Goal: Task Accomplishment & Management: Manage account settings

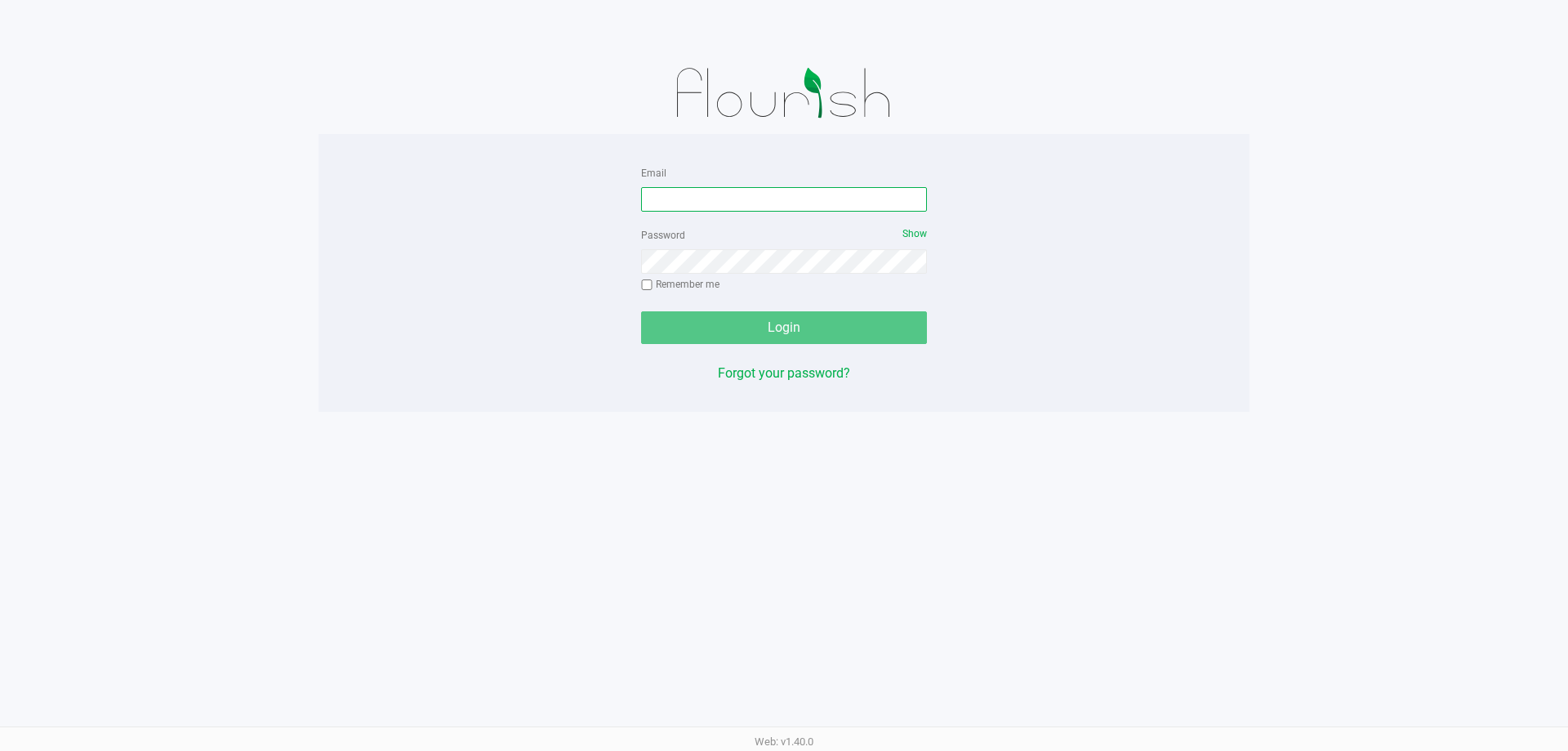
click at [769, 190] on input "Email" at bounding box center [783, 199] width 286 height 24
type input "[EMAIL_ADDRESS][DOMAIN_NAME]"
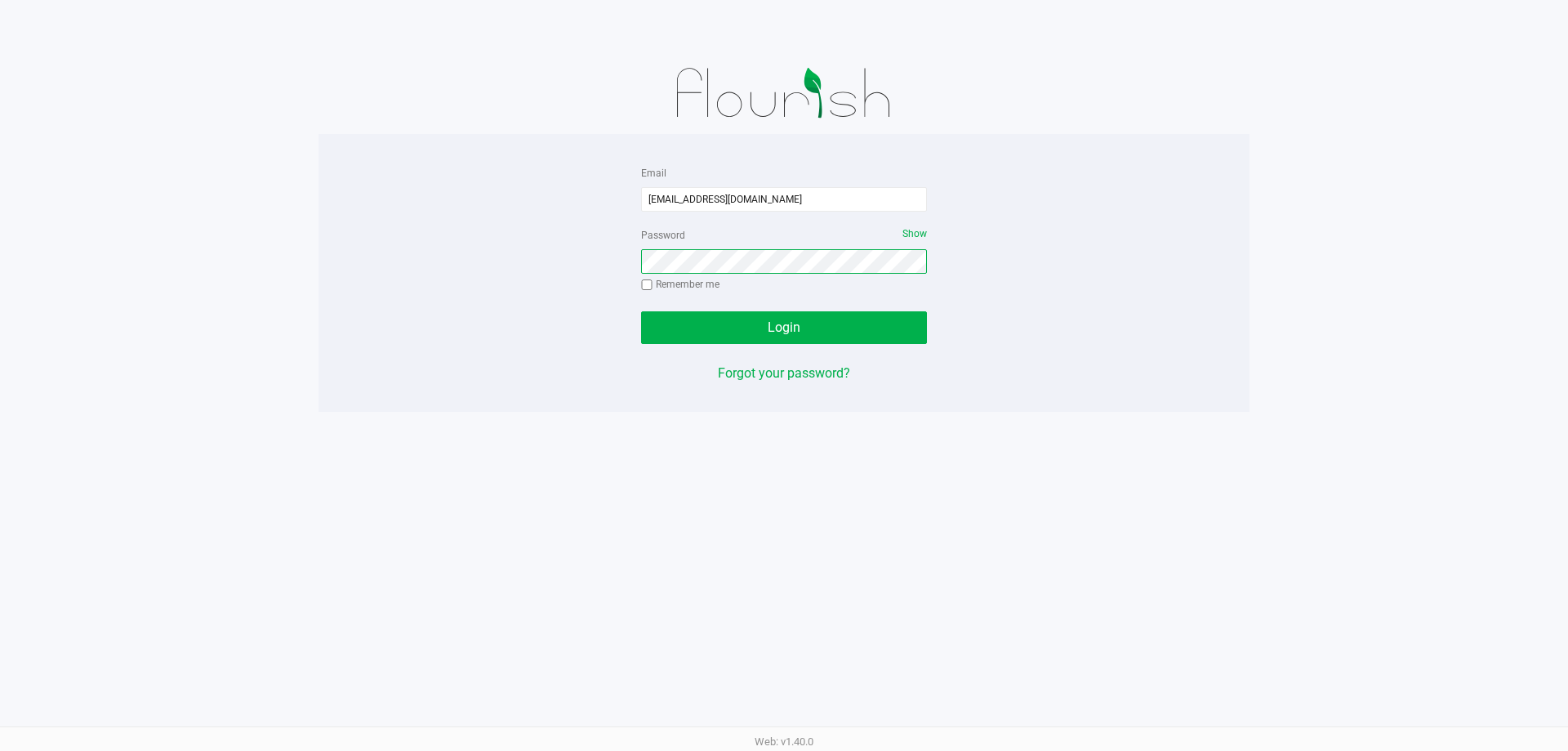
click at [641, 311] on button "Login" at bounding box center [783, 327] width 286 height 32
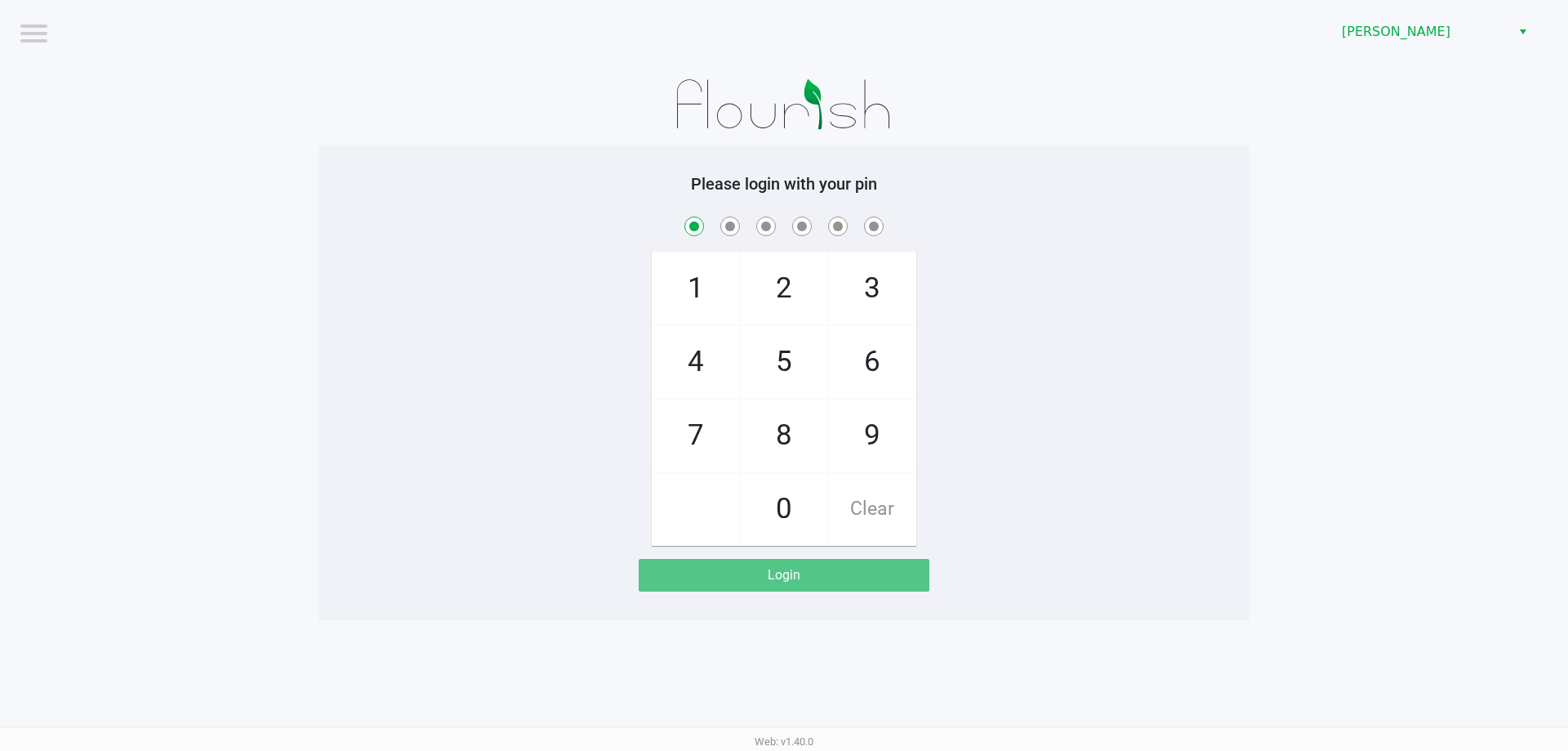
checkbox input "true"
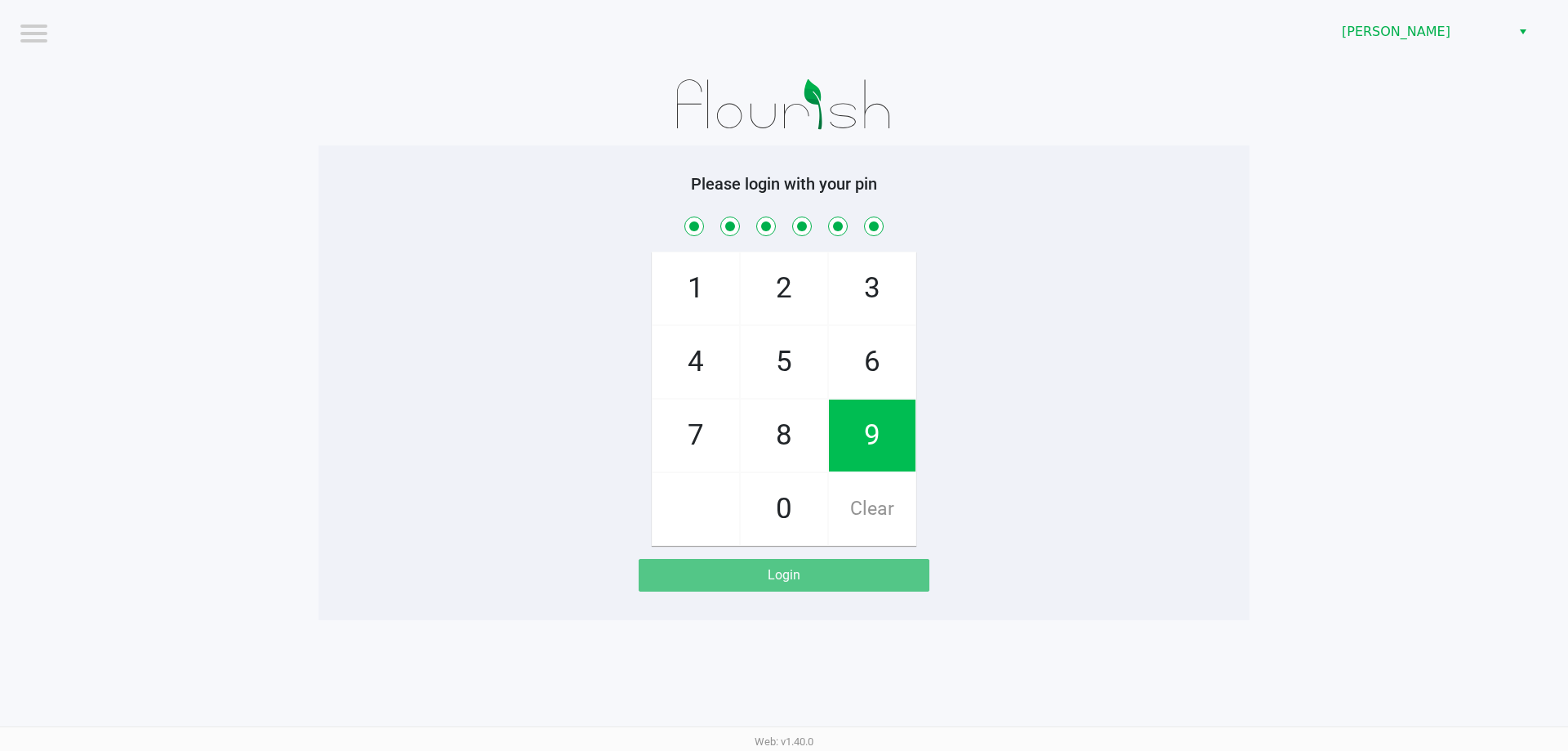
checkbox input "true"
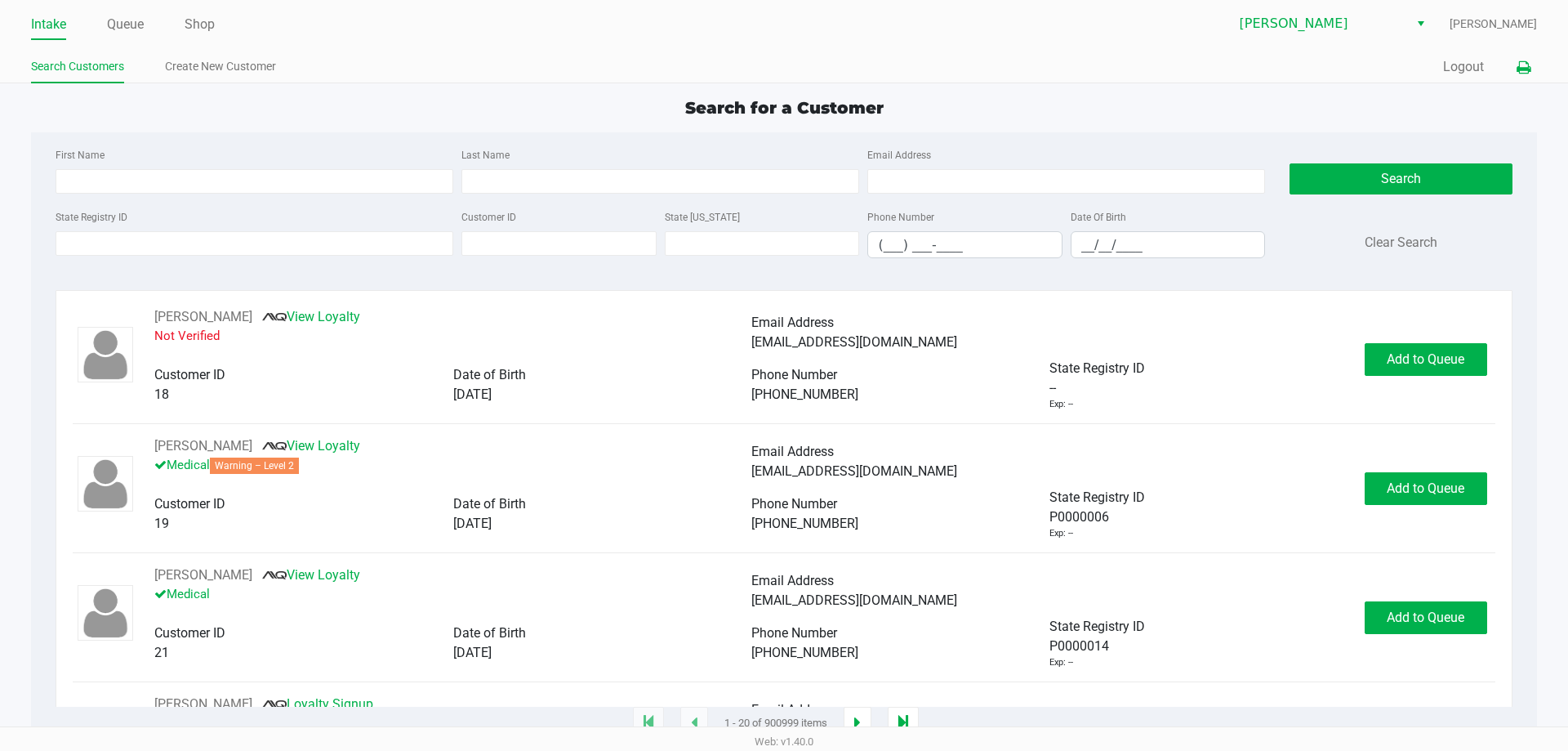
click at [1519, 62] on button at bounding box center [1523, 67] width 27 height 30
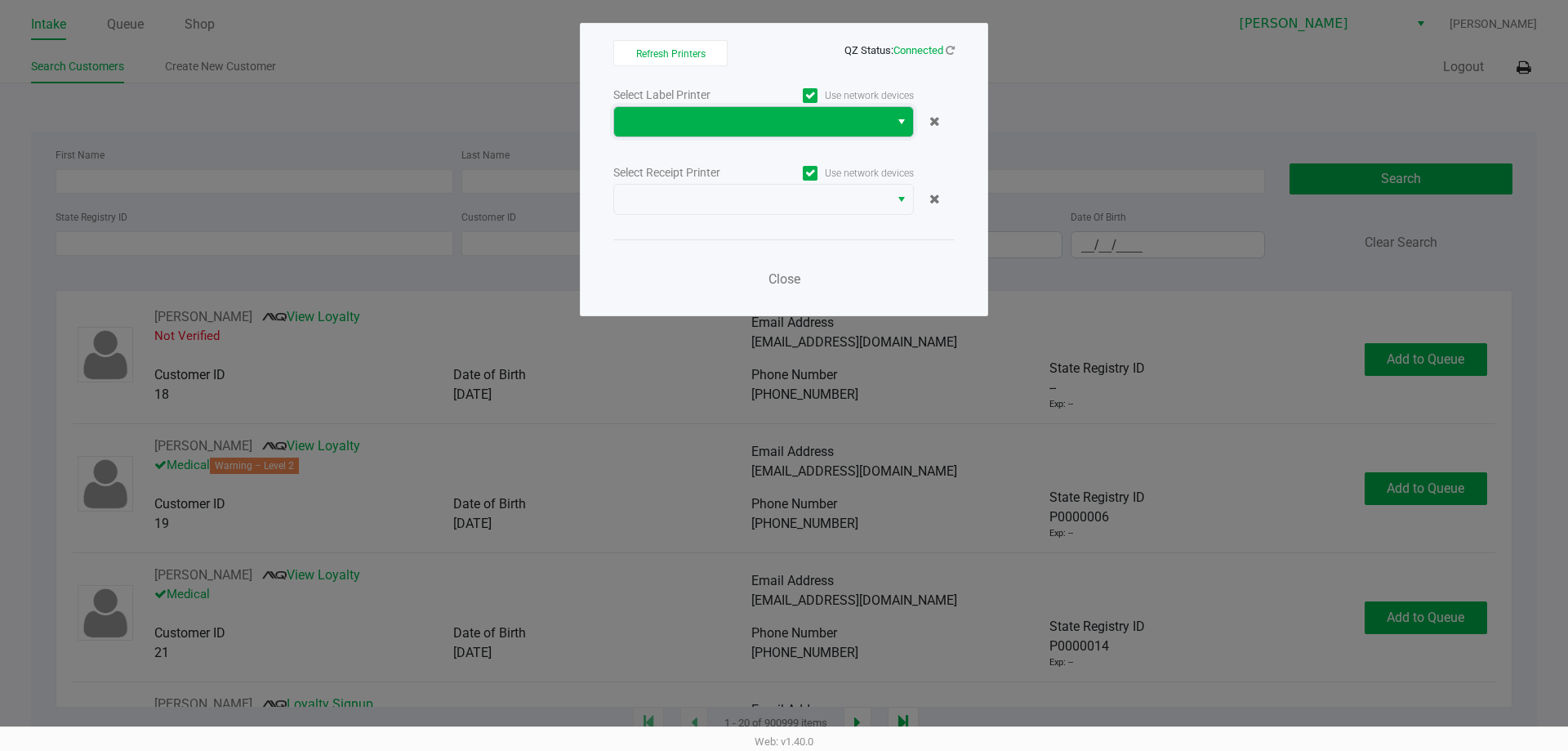
click at [802, 119] on span at bounding box center [752, 122] width 255 height 20
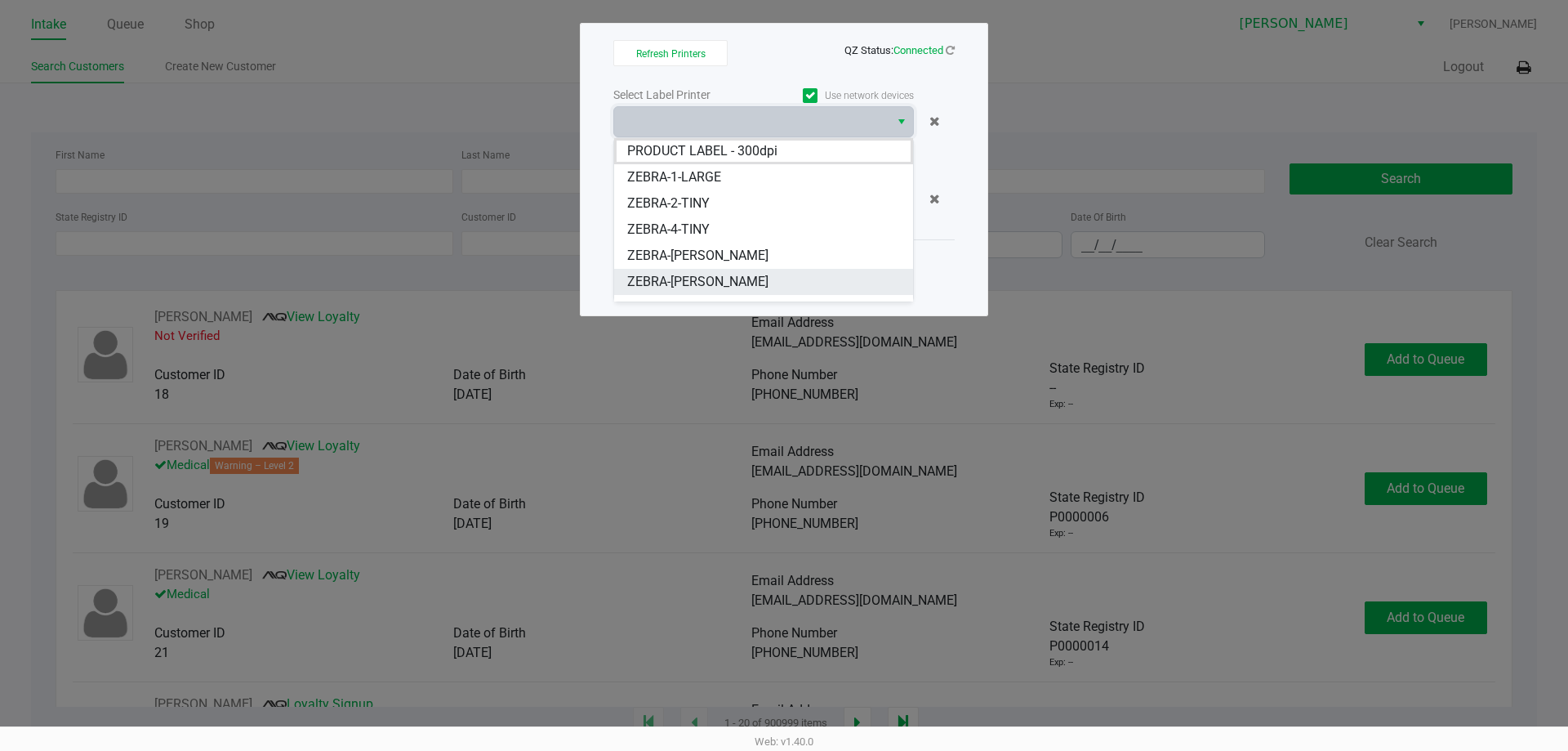
click at [804, 273] on li "ZEBRA-DWIGHT-YOAKAM" at bounding box center [764, 282] width 299 height 26
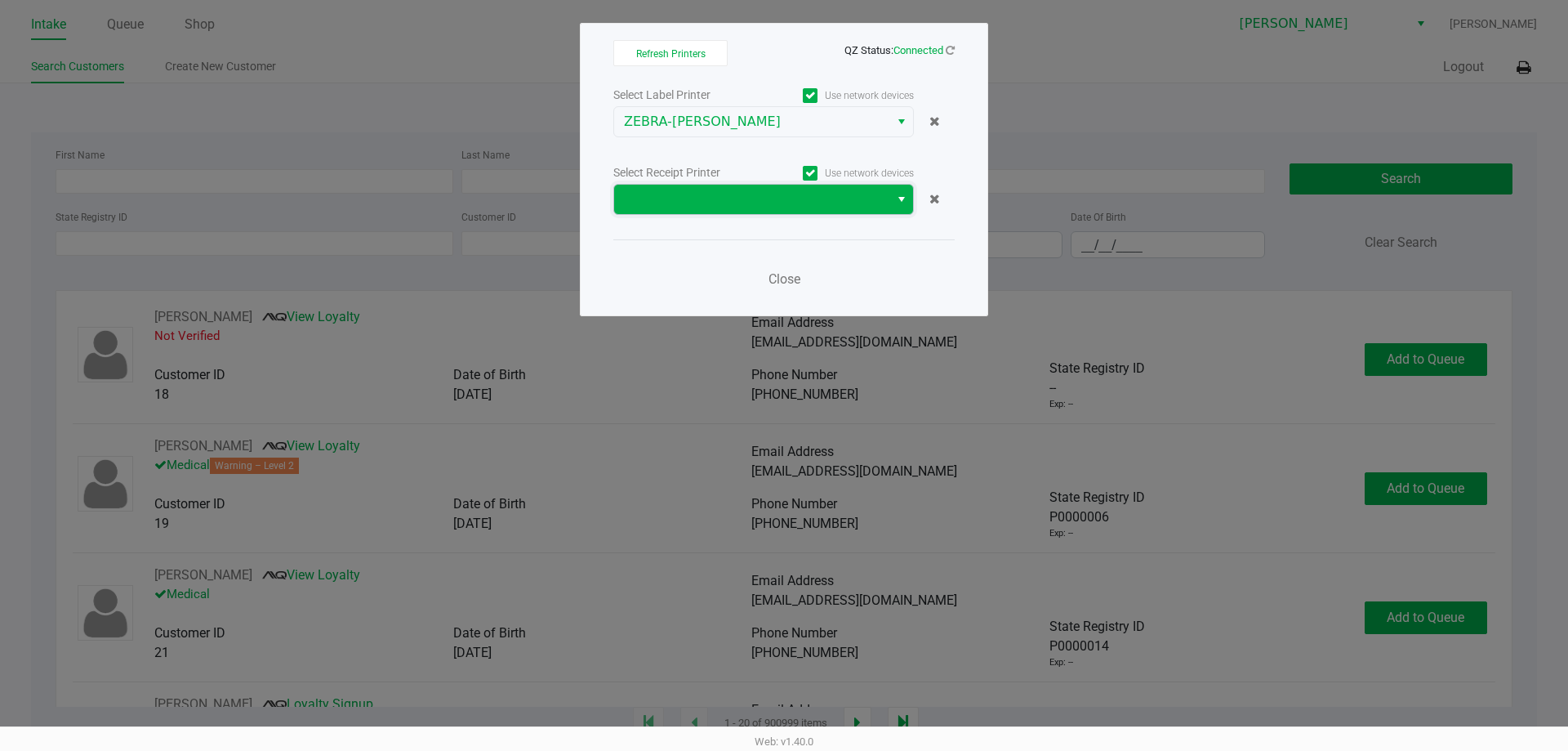
click at [802, 204] on span at bounding box center [752, 199] width 255 height 20
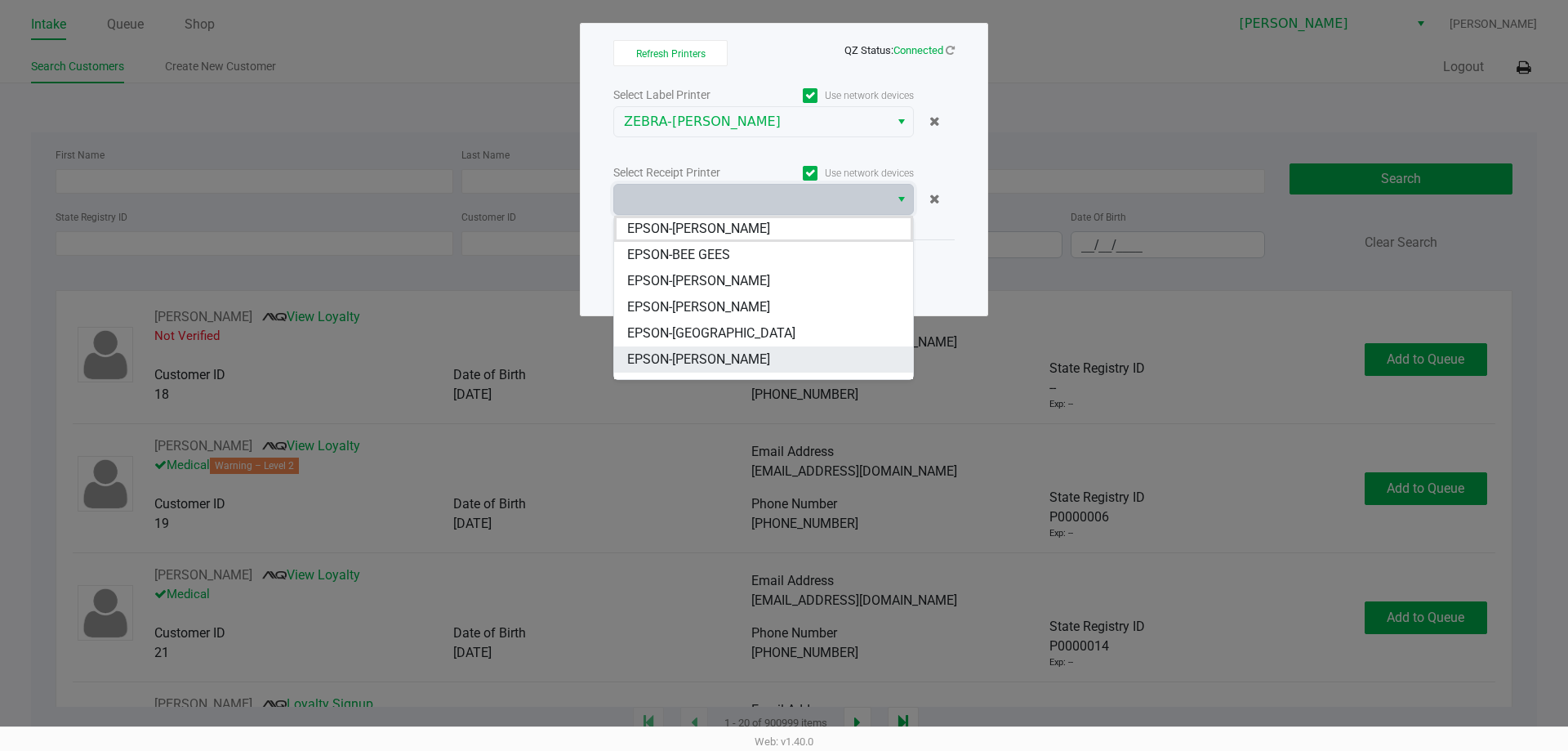
click at [760, 354] on span "EPSON-CONNIE SMITH" at bounding box center [698, 359] width 143 height 20
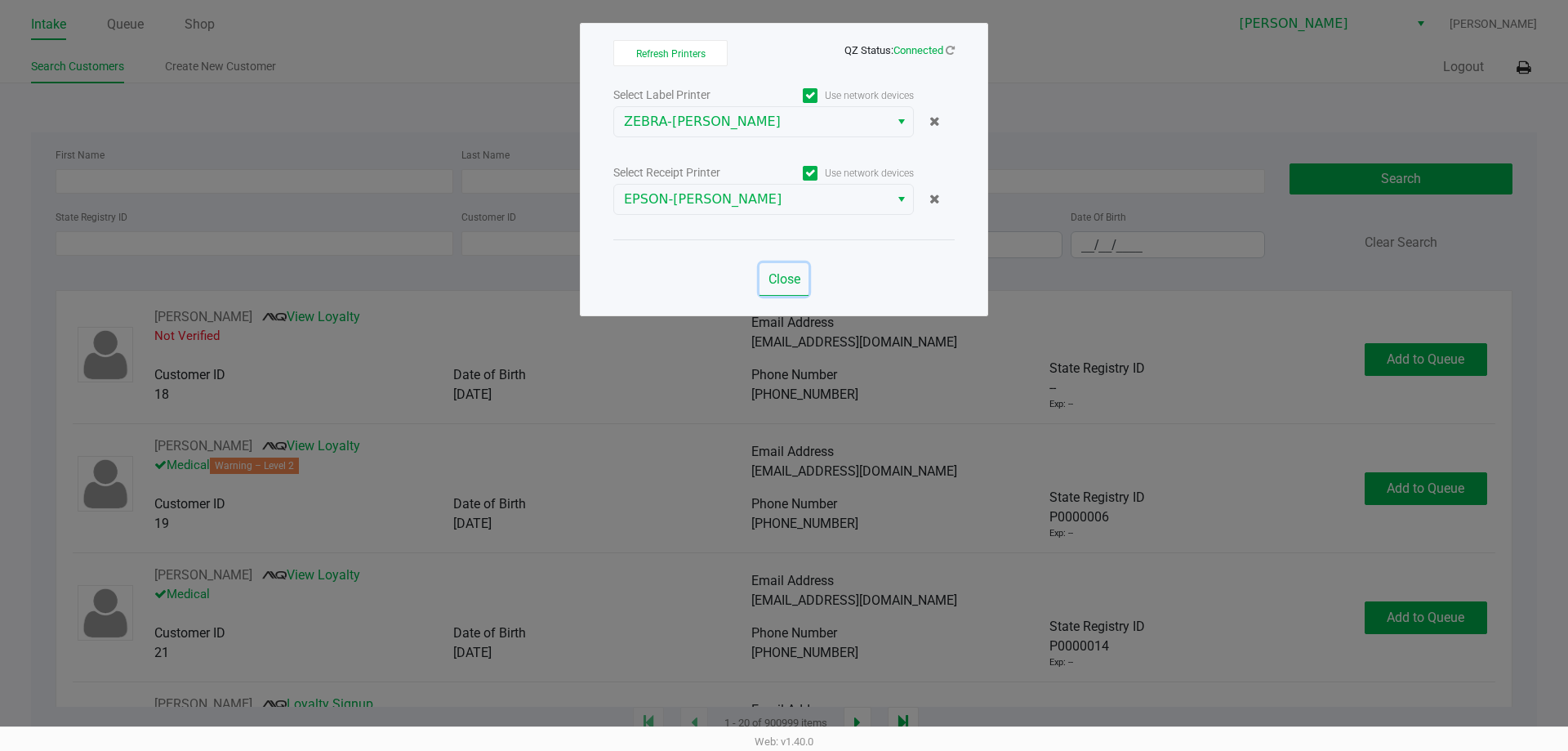
click at [790, 279] on span "Close" at bounding box center [784, 279] width 32 height 16
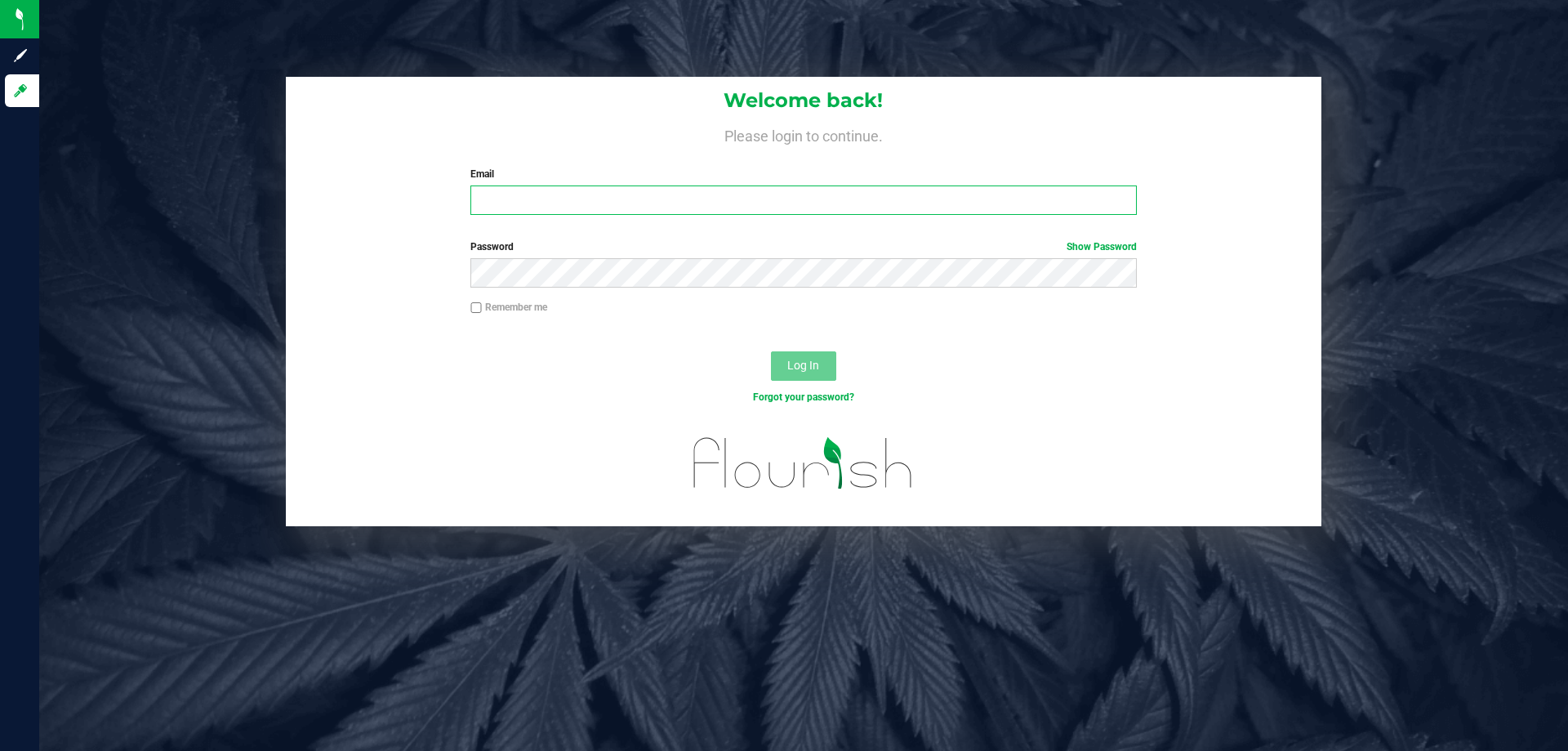
click at [604, 202] on input "Email" at bounding box center [803, 200] width 666 height 29
paste input "P7RM0110"
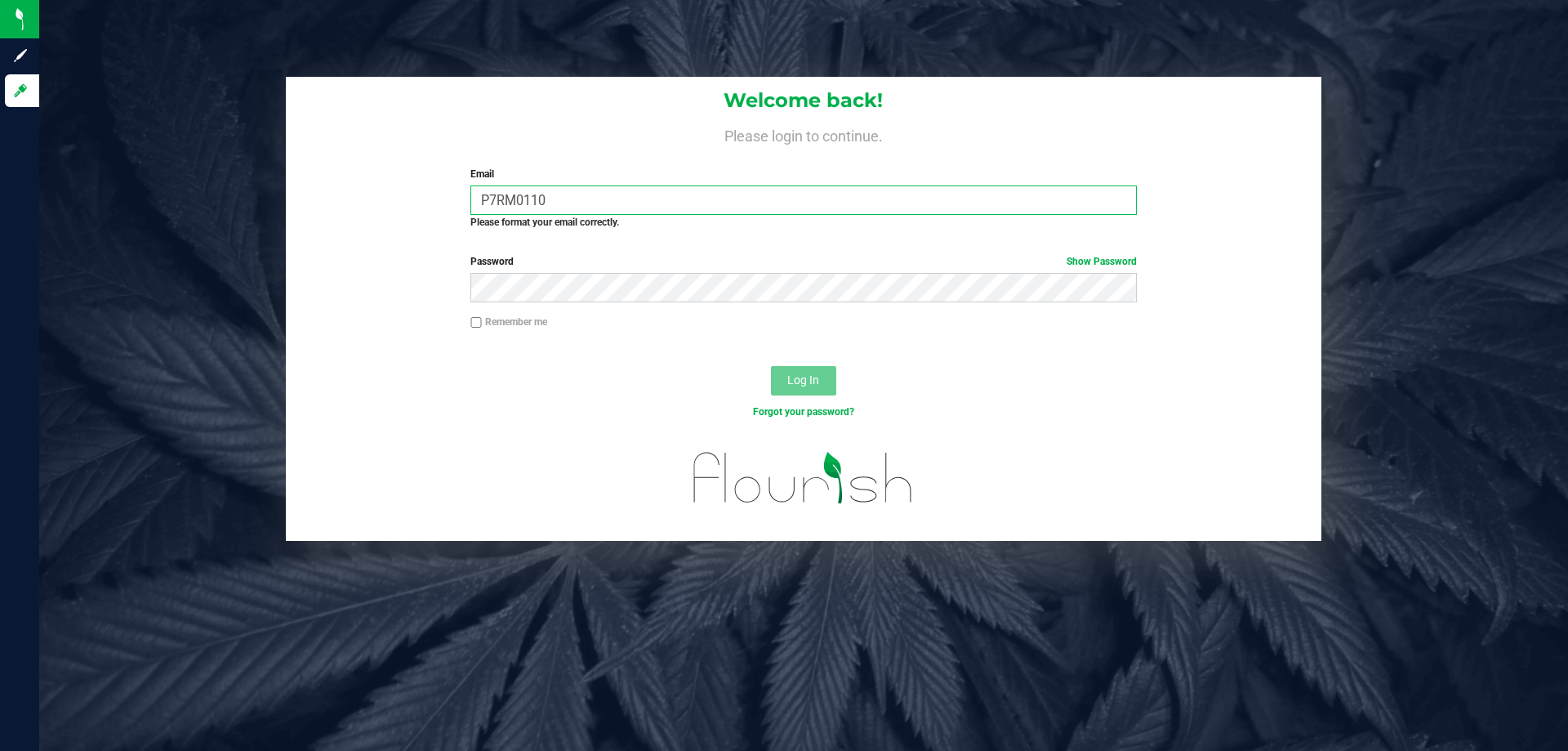
type input "P7RM0110"
drag, startPoint x: 644, startPoint y: 179, endPoint x: 320, endPoint y: 184, distance: 324.0
click at [322, 184] on div "Welcome back! Please login to continue. Email P7RM0110 Required Please format y…" at bounding box center [804, 160] width 1036 height 166
drag, startPoint x: 547, startPoint y: 203, endPoint x: 374, endPoint y: 244, distance: 177.8
click at [374, 244] on form "Welcome back! Please login to continue. Email P7RM0110 Required Please format y…" at bounding box center [804, 309] width 1011 height 464
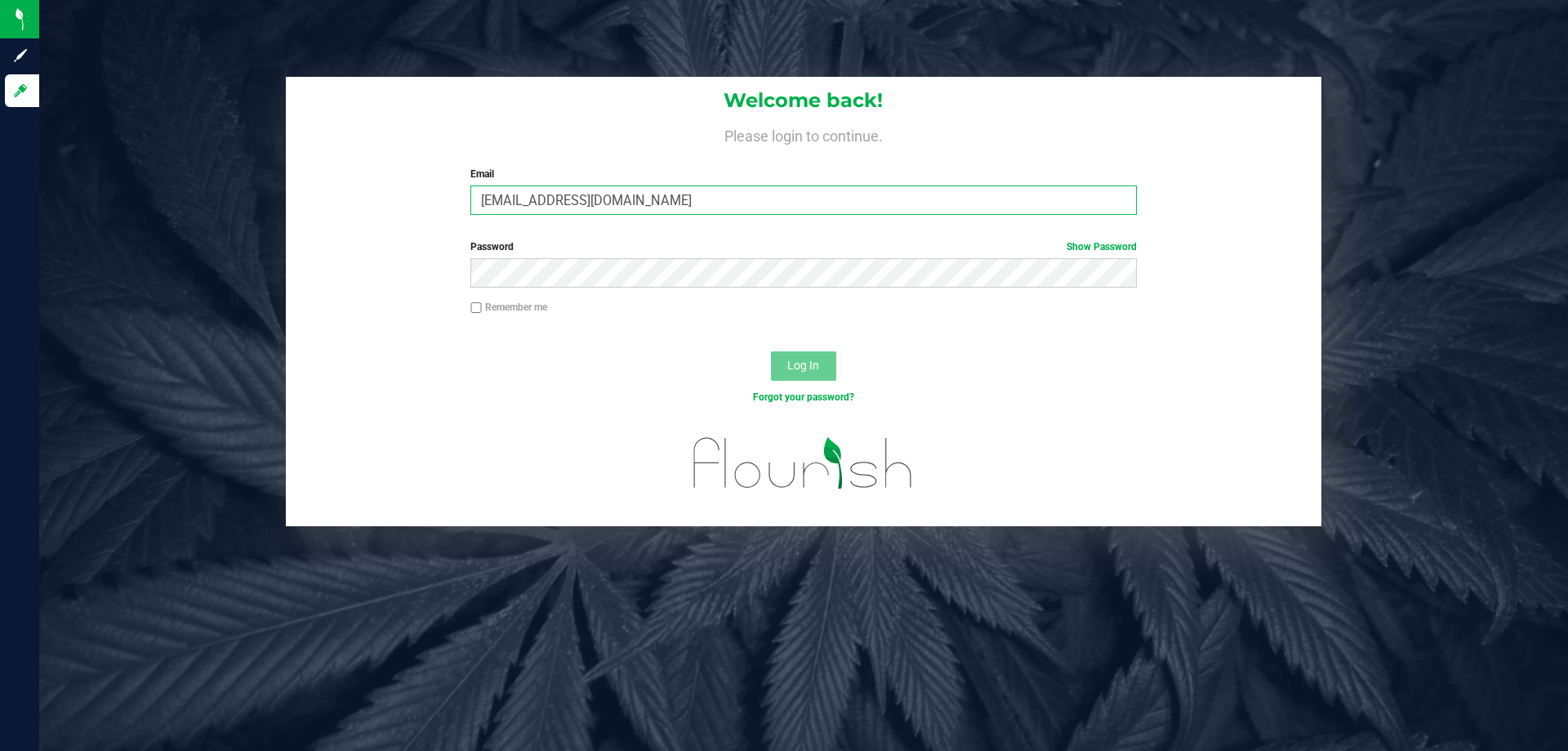
type input "[EMAIL_ADDRESS][DOMAIN_NAME]"
click at [771, 351] on button "Log In" at bounding box center [804, 366] width 65 height 29
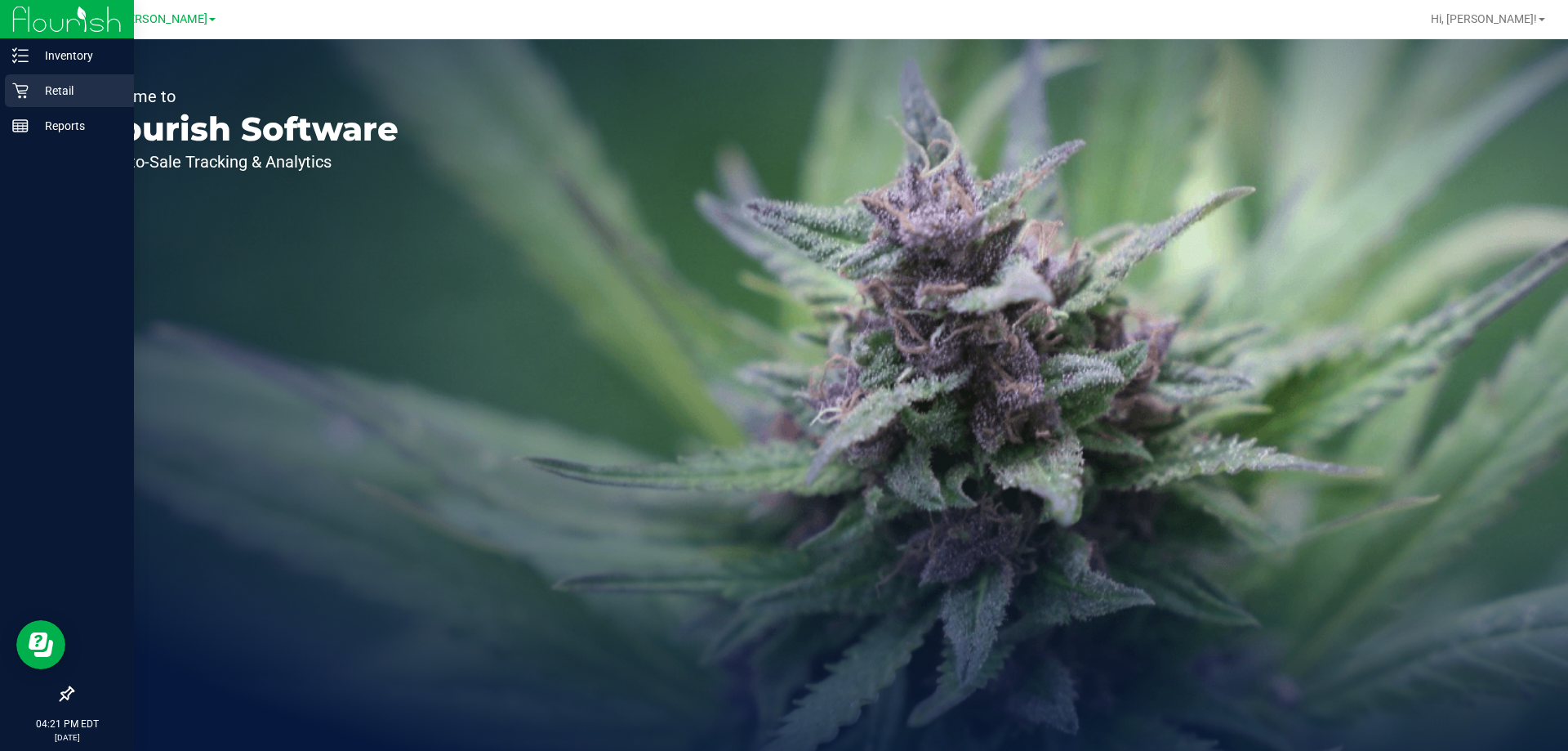
click at [47, 97] on p "Retail" at bounding box center [77, 91] width 98 height 20
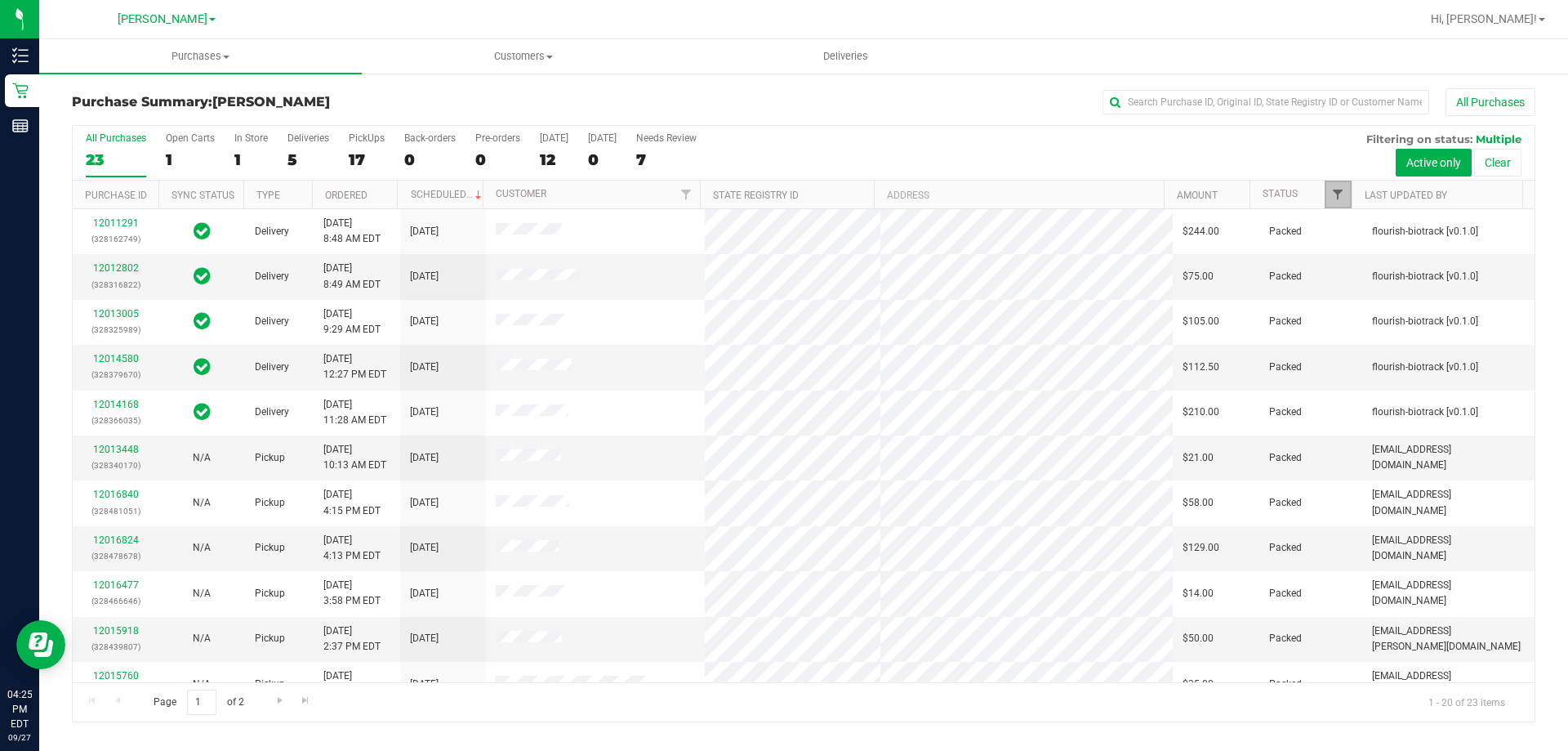
click at [1343, 194] on span "Filter" at bounding box center [1337, 194] width 13 height 13
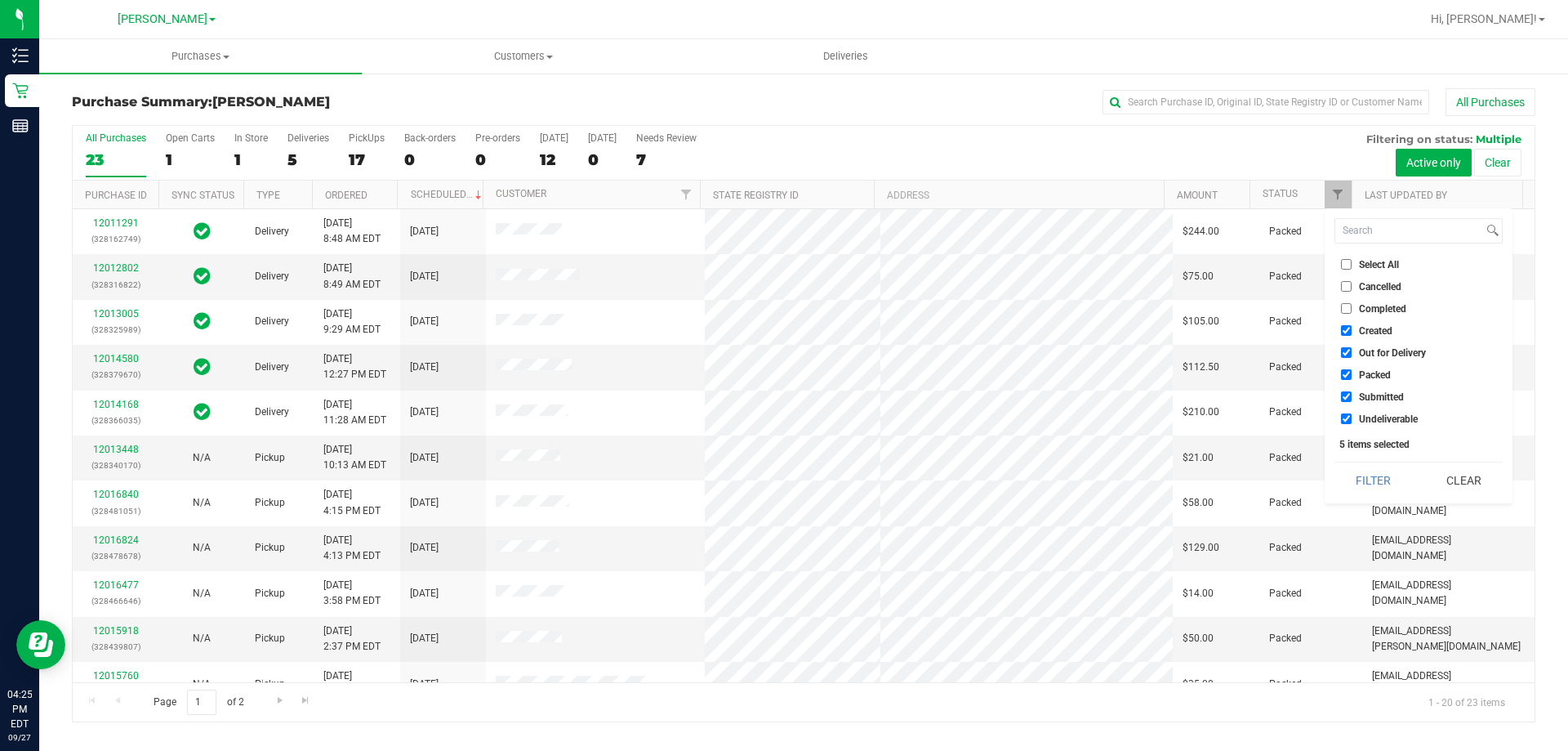
click at [1350, 260] on input "Select All" at bounding box center [1346, 263] width 11 height 11
checkbox input "true"
click at [1351, 262] on input "Select All" at bounding box center [1346, 263] width 11 height 11
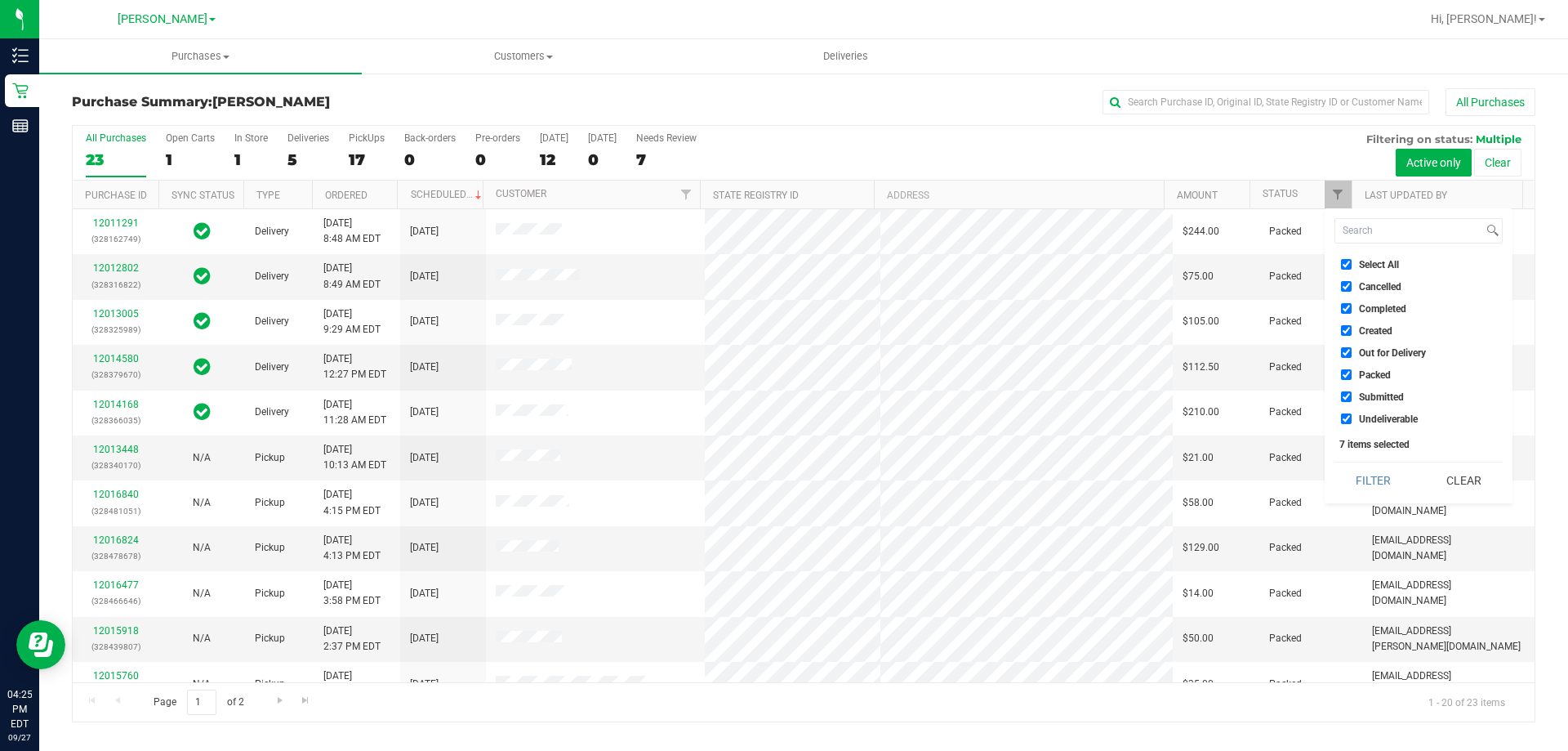
checkbox input "false"
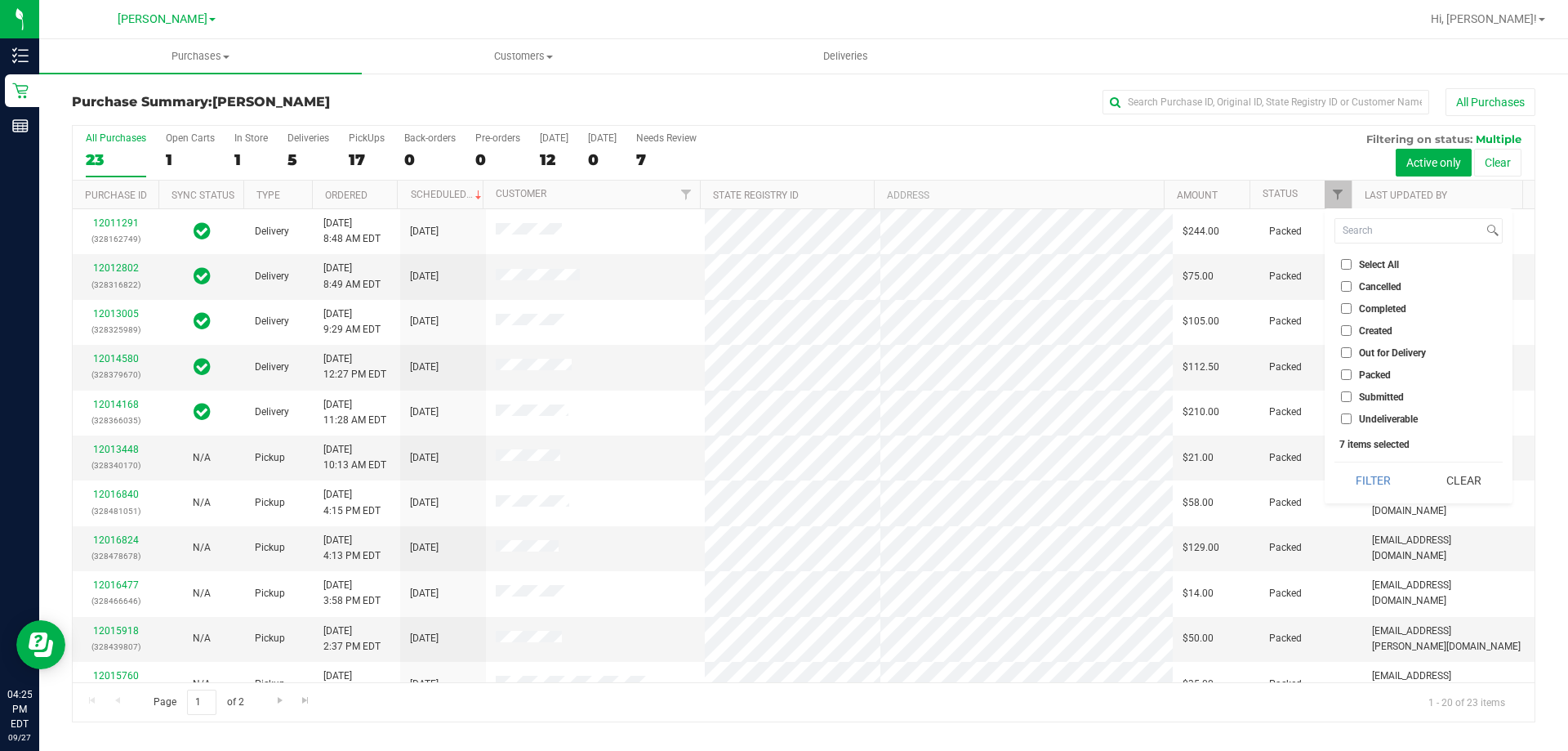
checkbox input "false"
click at [1368, 394] on span "Submitted" at bounding box center [1381, 397] width 45 height 10
click at [1352, 394] on input "Submitted" at bounding box center [1346, 396] width 11 height 11
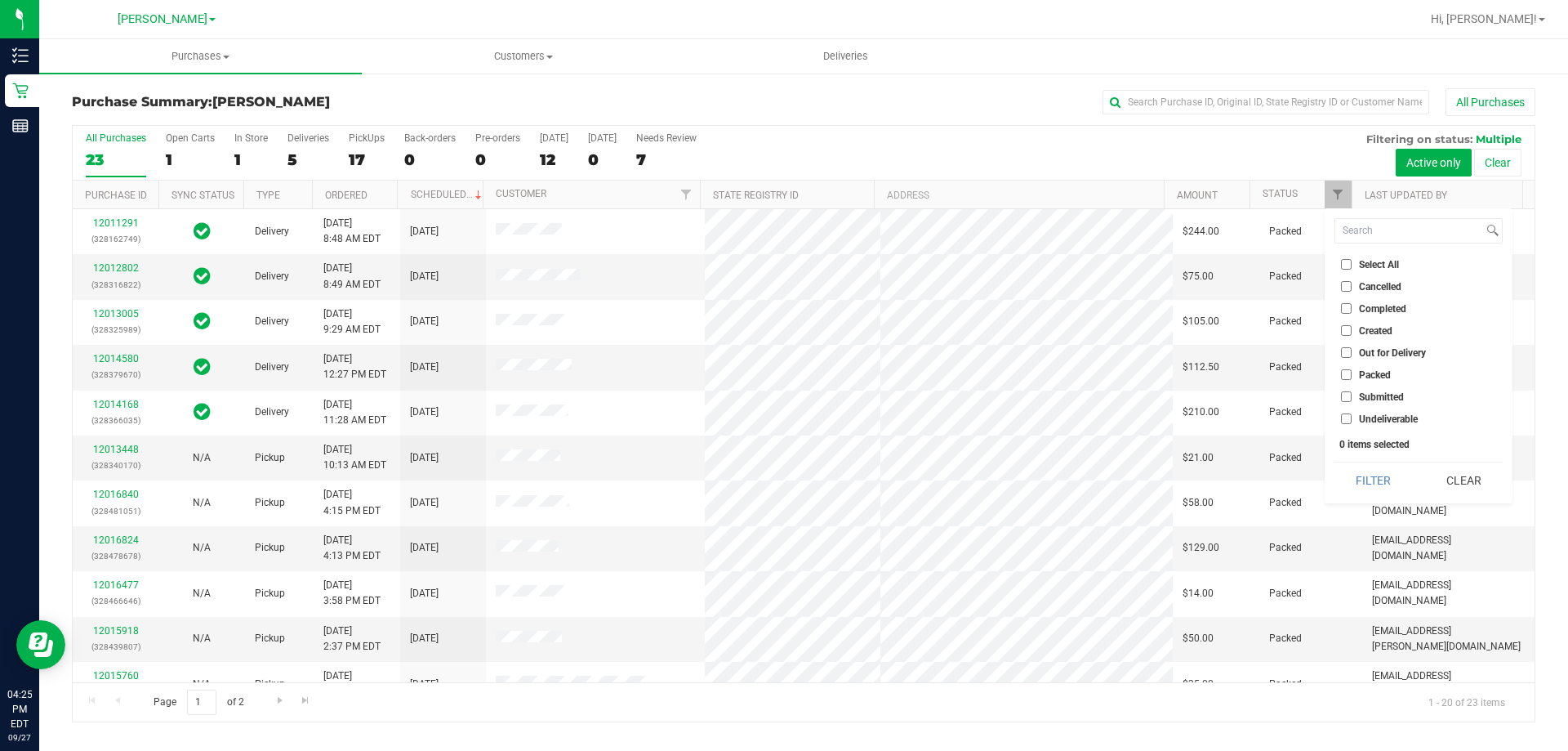
checkbox input "true"
click at [1379, 478] on button "Filter" at bounding box center [1373, 480] width 78 height 36
